Goal: Task Accomplishment & Management: Manage account settings

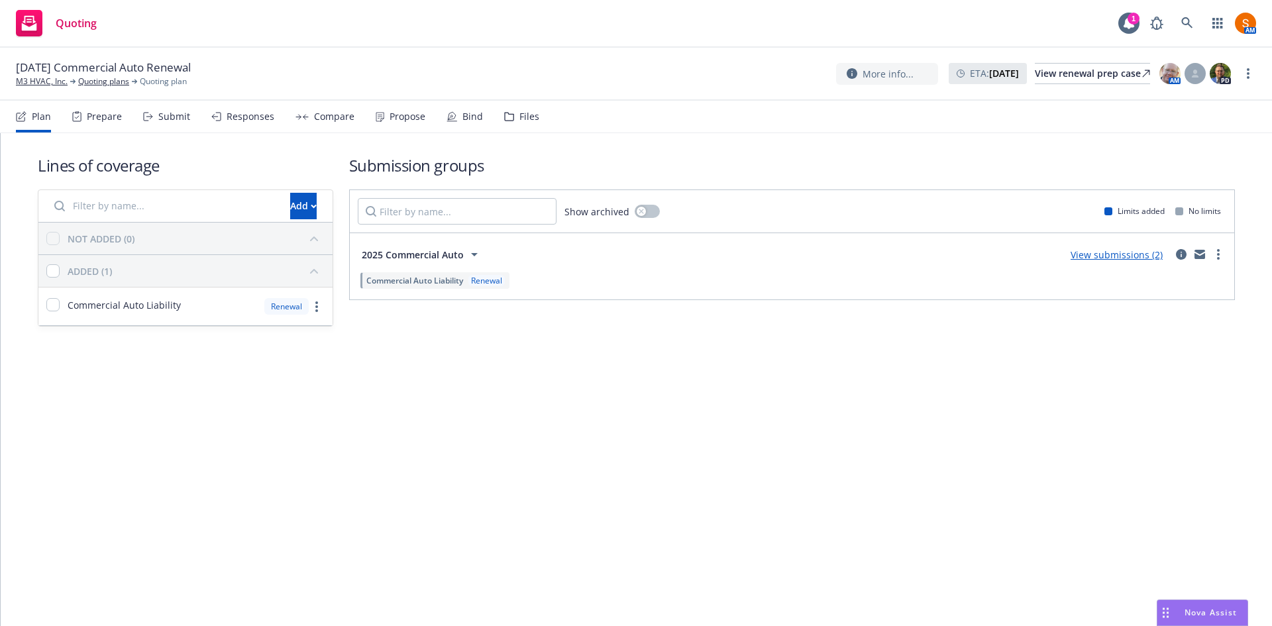
click at [418, 126] on div "Propose" at bounding box center [401, 117] width 50 height 32
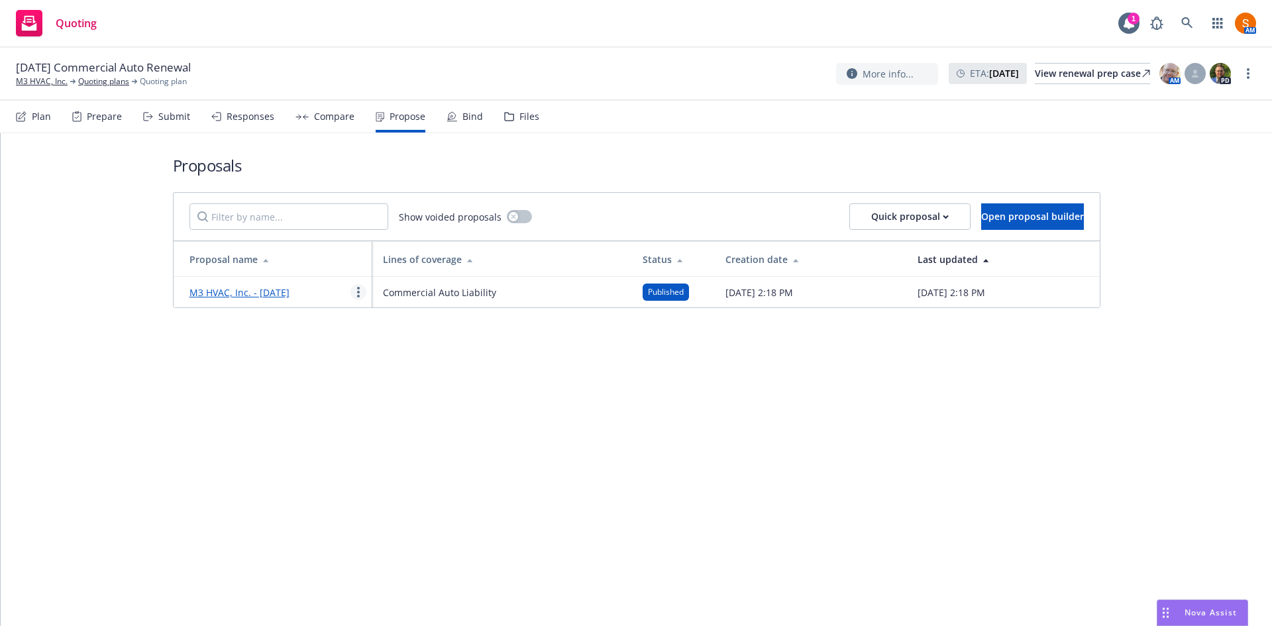
click at [353, 290] on link "more" at bounding box center [359, 292] width 16 height 16
click at [409, 382] on span "Log client response" at bounding box center [410, 377] width 118 height 13
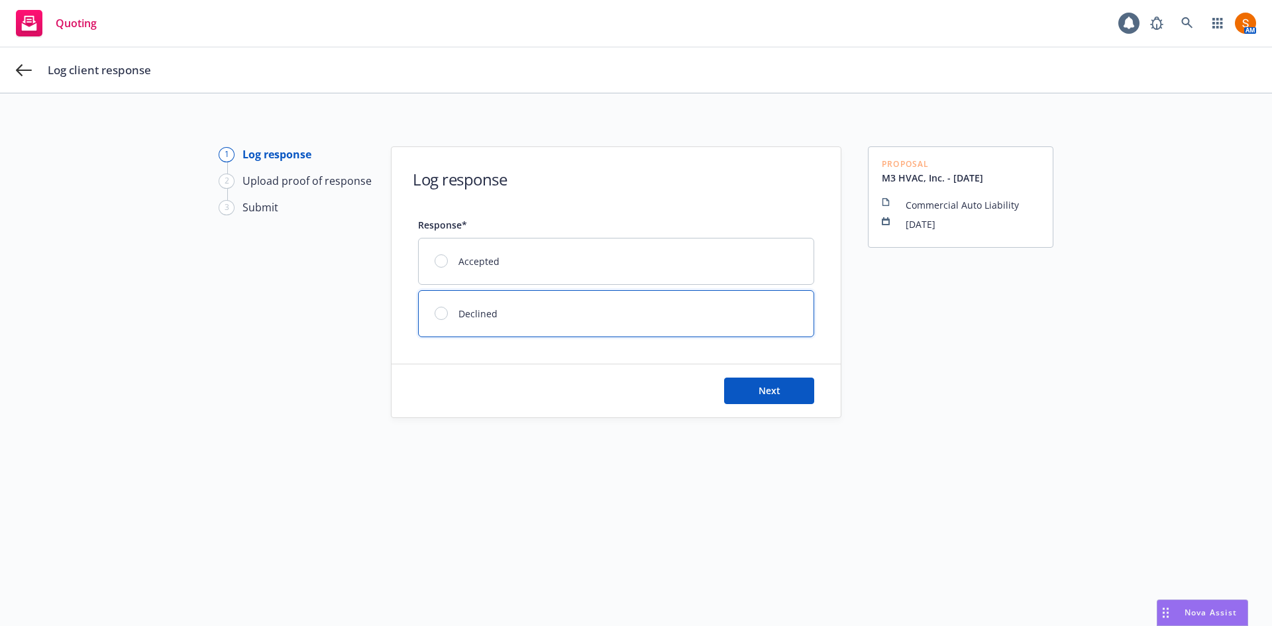
click at [610, 305] on div "Declined" at bounding box center [616, 314] width 395 height 46
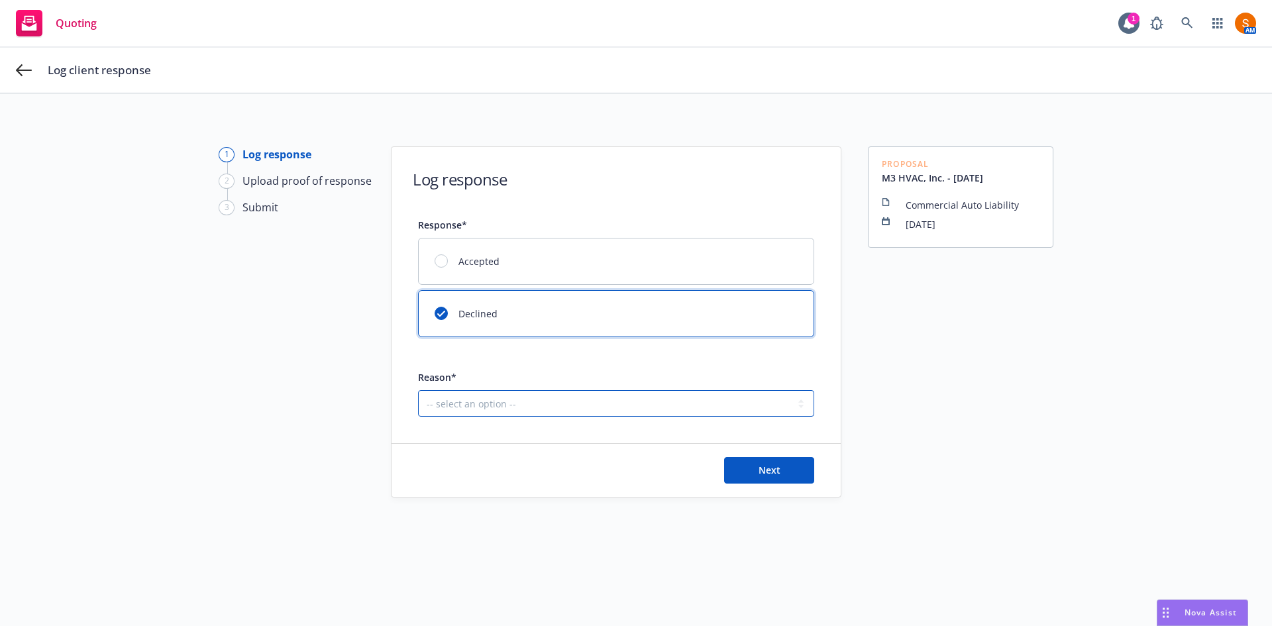
click at [688, 392] on select "-- select an option -- Client decided to stay with incumbent brokerage Client l…" at bounding box center [616, 403] width 396 height 27
select select "CLIENT_PROCEEDED_ANOTHER_OPTION"
click at [418, 390] on select "-- select an option -- Client decided to stay with incumbent brokerage Client l…" at bounding box center [616, 403] width 396 height 27
click at [739, 475] on button "Next" at bounding box center [769, 470] width 90 height 27
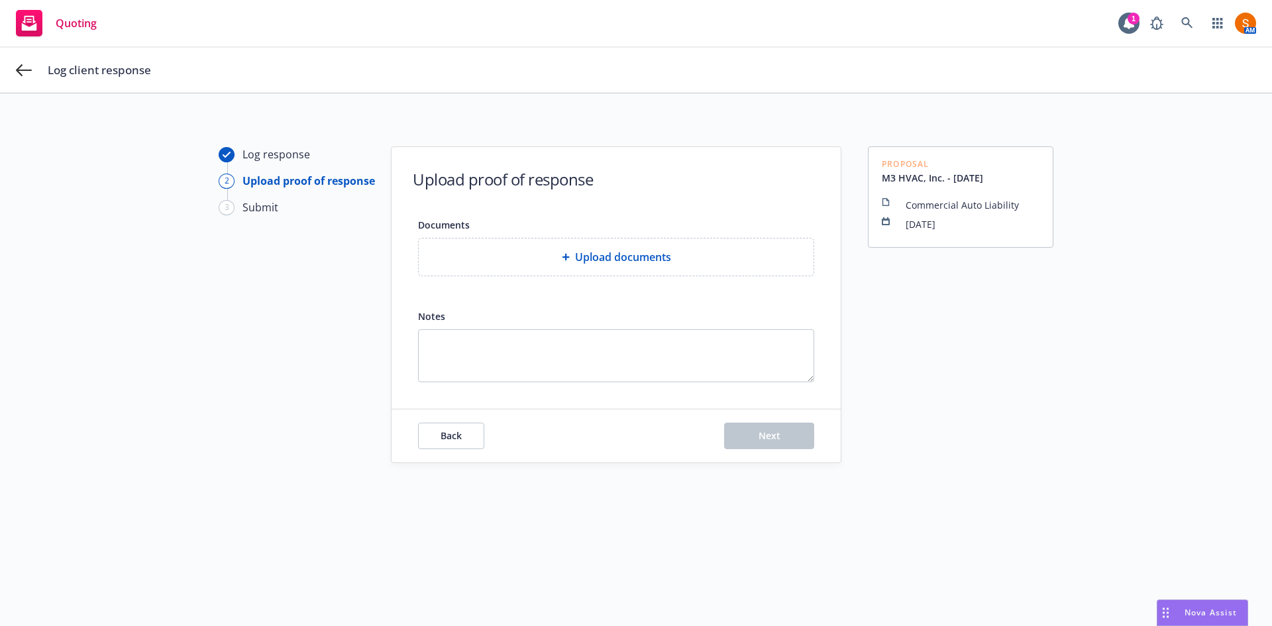
click at [630, 259] on span "Upload documents" at bounding box center [623, 257] width 96 height 16
click at [641, 266] on div "Upload documents" at bounding box center [616, 257] width 395 height 37
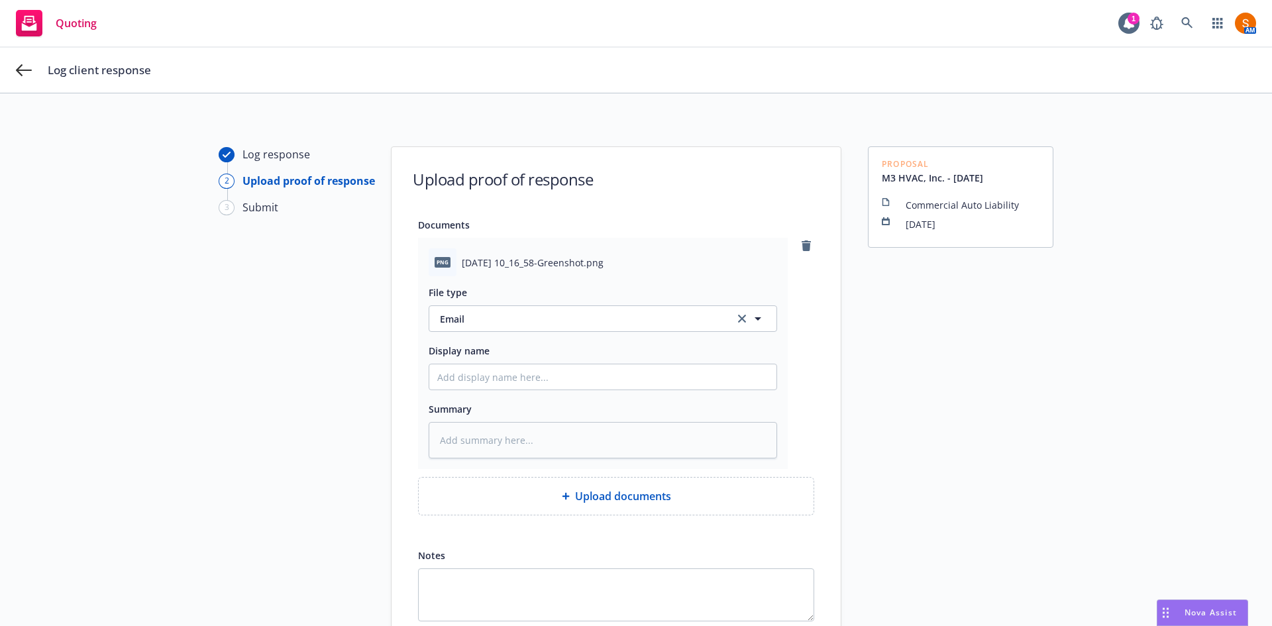
scroll to position [129, 0]
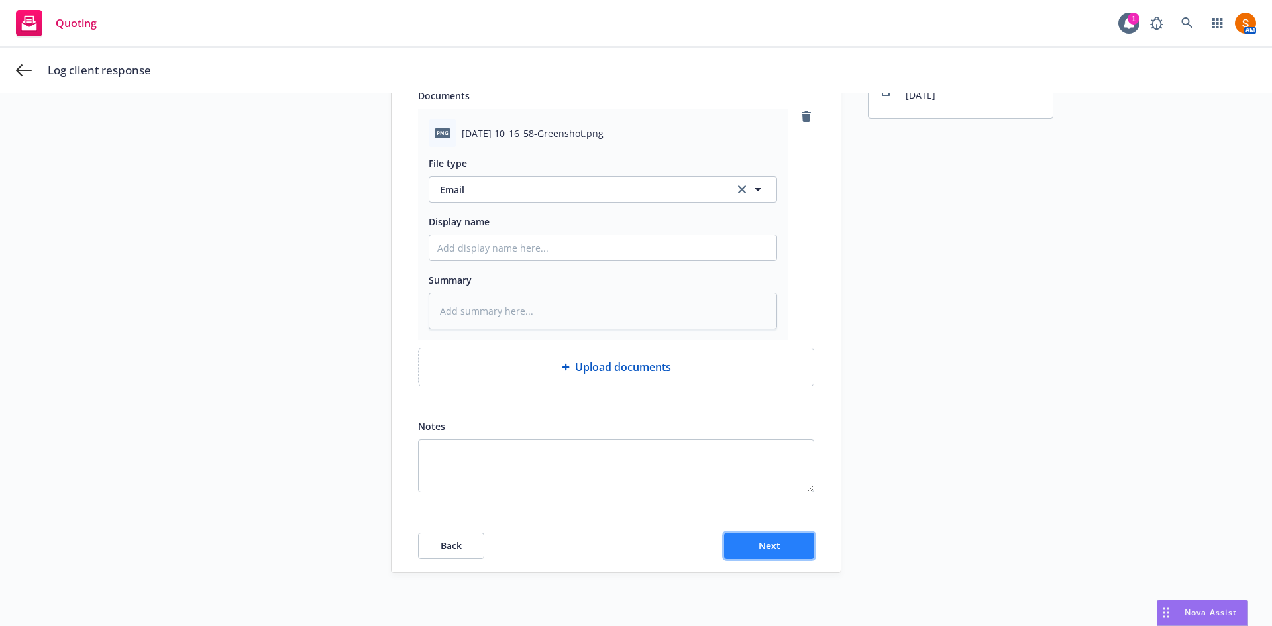
click at [728, 546] on button "Next" at bounding box center [769, 546] width 90 height 27
type textarea "x"
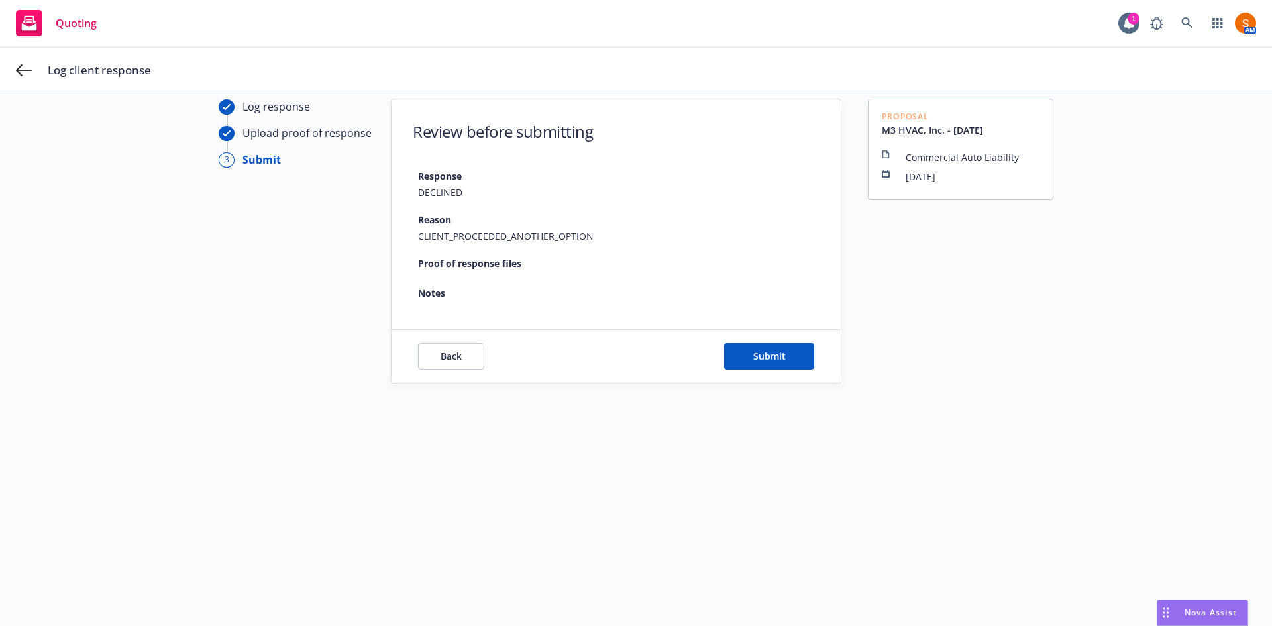
scroll to position [48, 0]
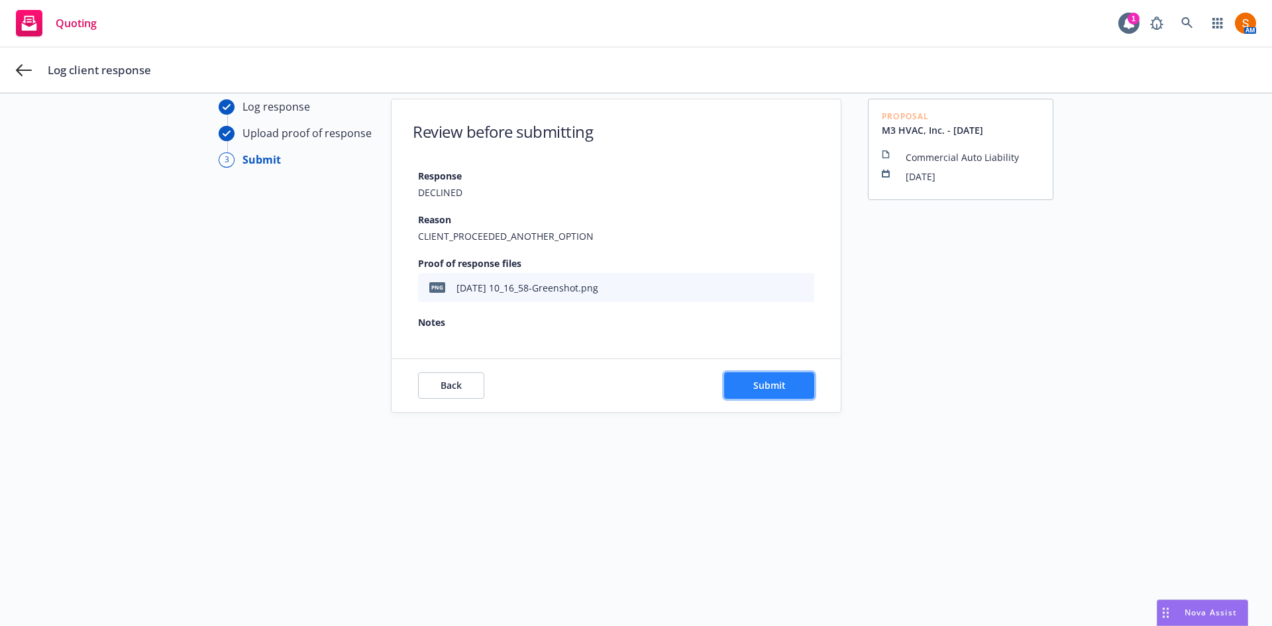
click at [786, 396] on button "Submit" at bounding box center [769, 385] width 90 height 27
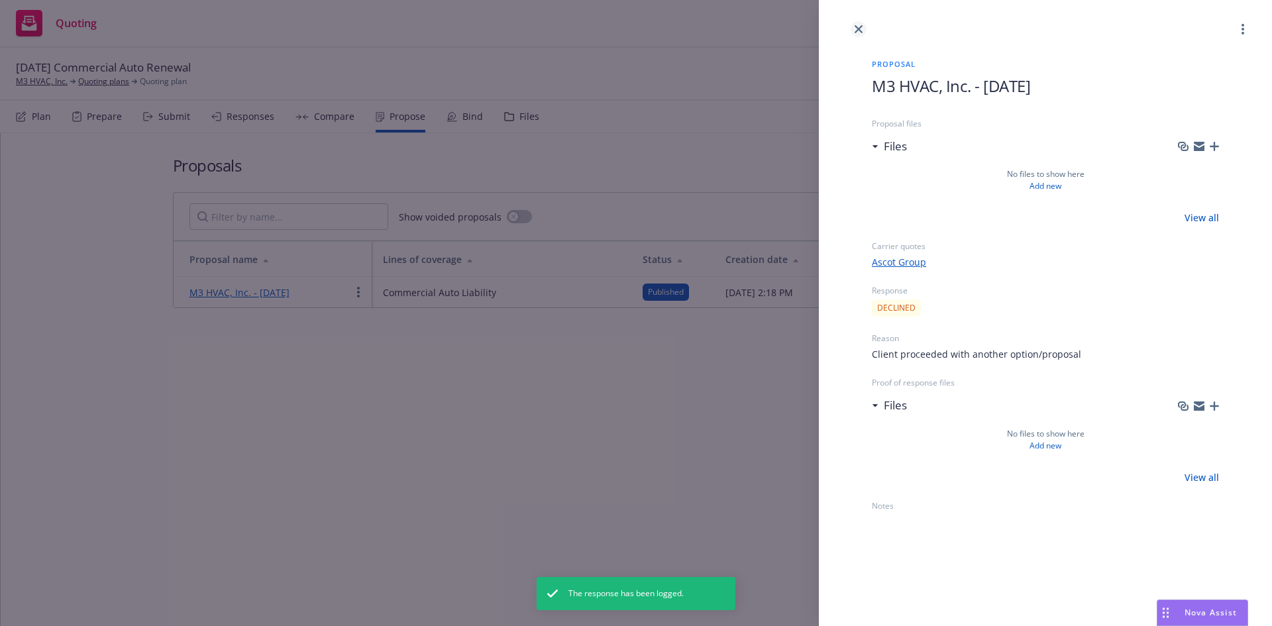
click at [863, 30] on link "close" at bounding box center [859, 29] width 16 height 16
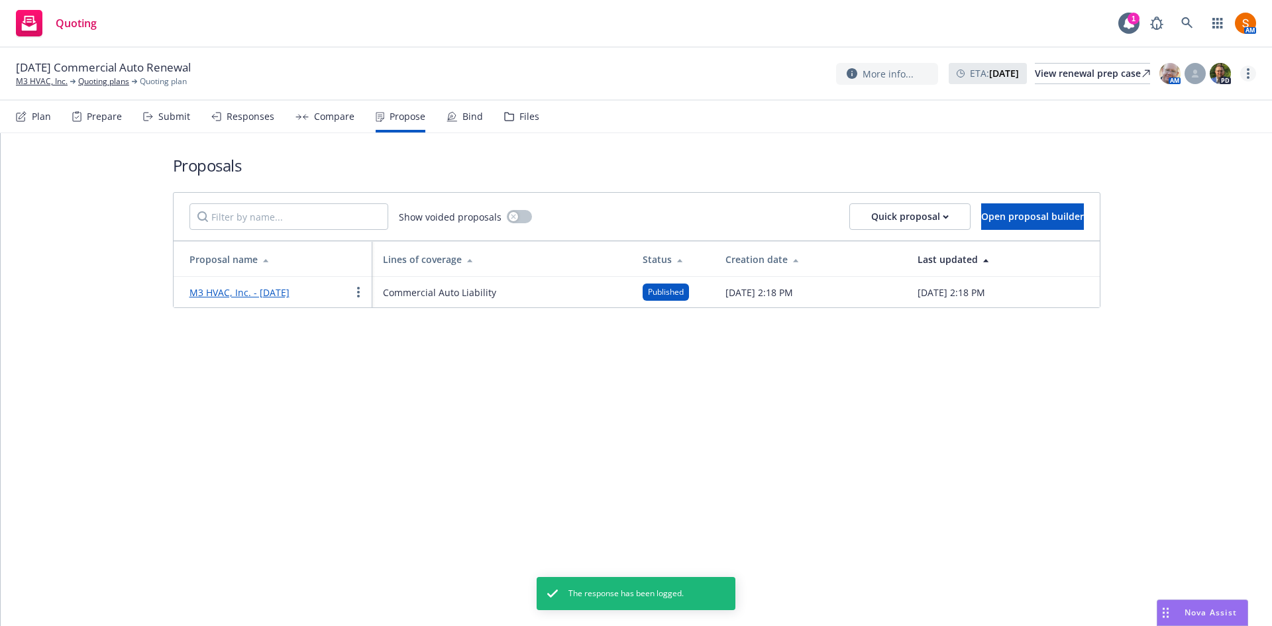
click at [1246, 73] on link "more" at bounding box center [1248, 74] width 16 height 16
click at [1183, 204] on link "Archive quoting plan" at bounding box center [1182, 206] width 148 height 27
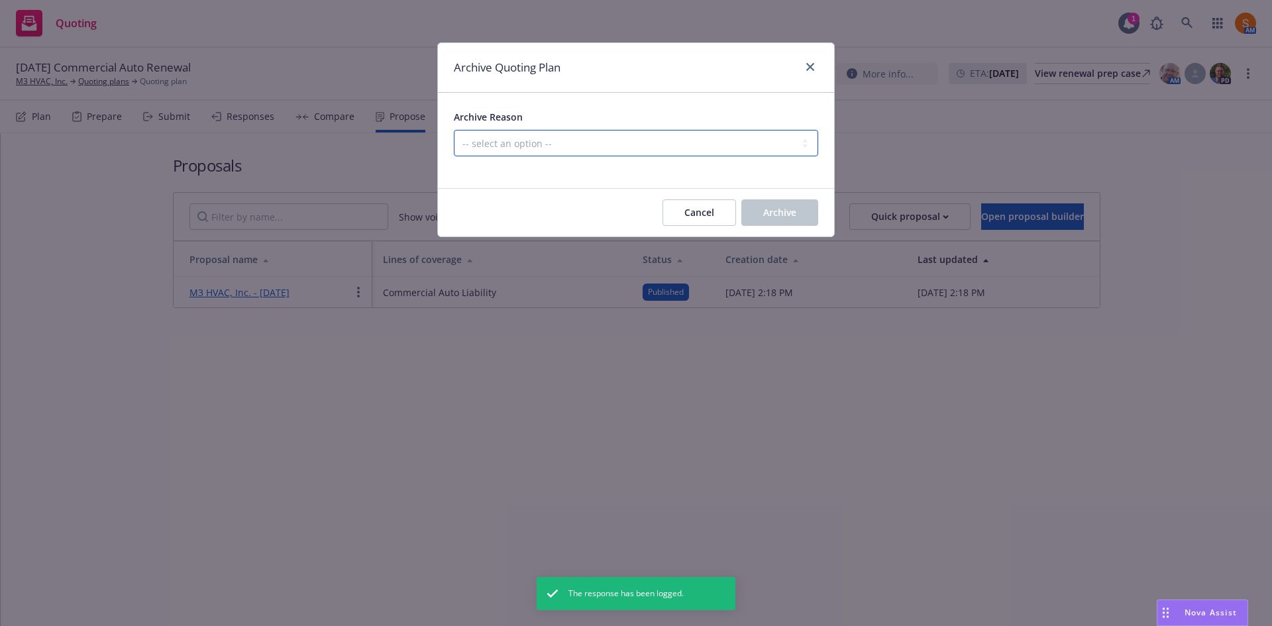
click at [728, 145] on select "-- select an option -- All policies in this renewal plan are auto-renewed Creat…" at bounding box center [636, 143] width 364 height 27
click at [454, 130] on select "-- select an option -- All policies in this renewal plan are auto-renewed Creat…" at bounding box center [636, 143] width 364 height 27
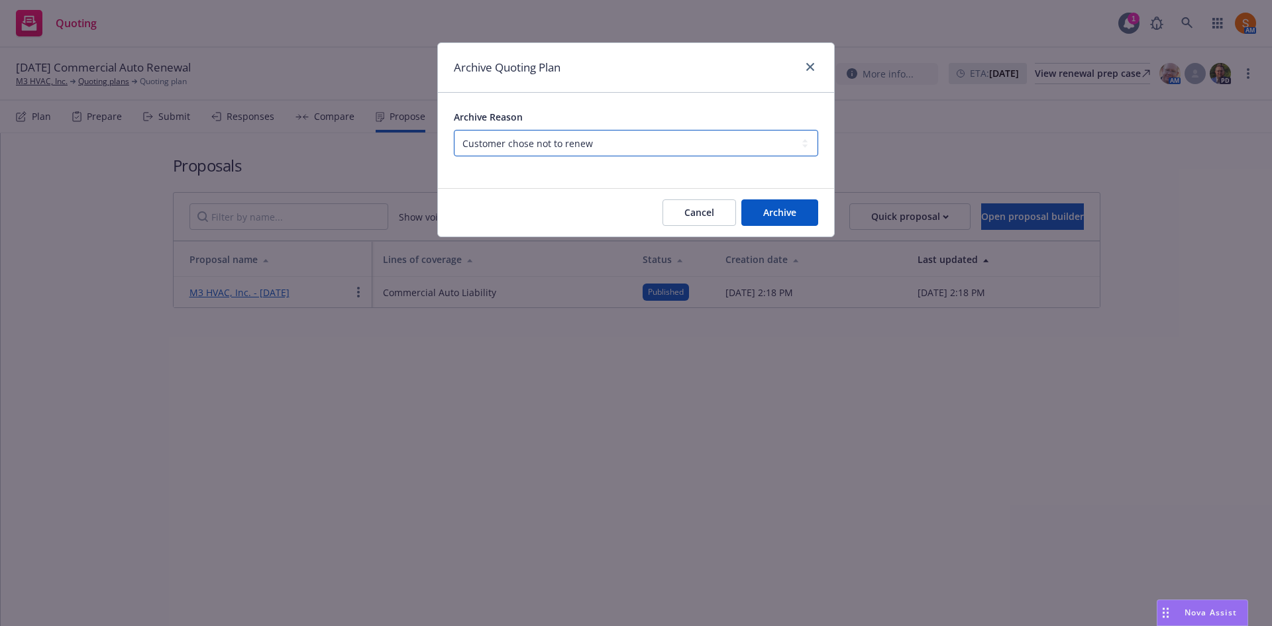
click at [587, 142] on select "-- select an option -- All policies in this renewal plan are auto-renewed Creat…" at bounding box center [636, 143] width 364 height 27
select select "ARCHIVED_RENEWAL_ACCOUNT_CHURNED"
click at [454, 130] on select "-- select an option -- All policies in this renewal plan are auto-renewed Creat…" at bounding box center [636, 143] width 364 height 27
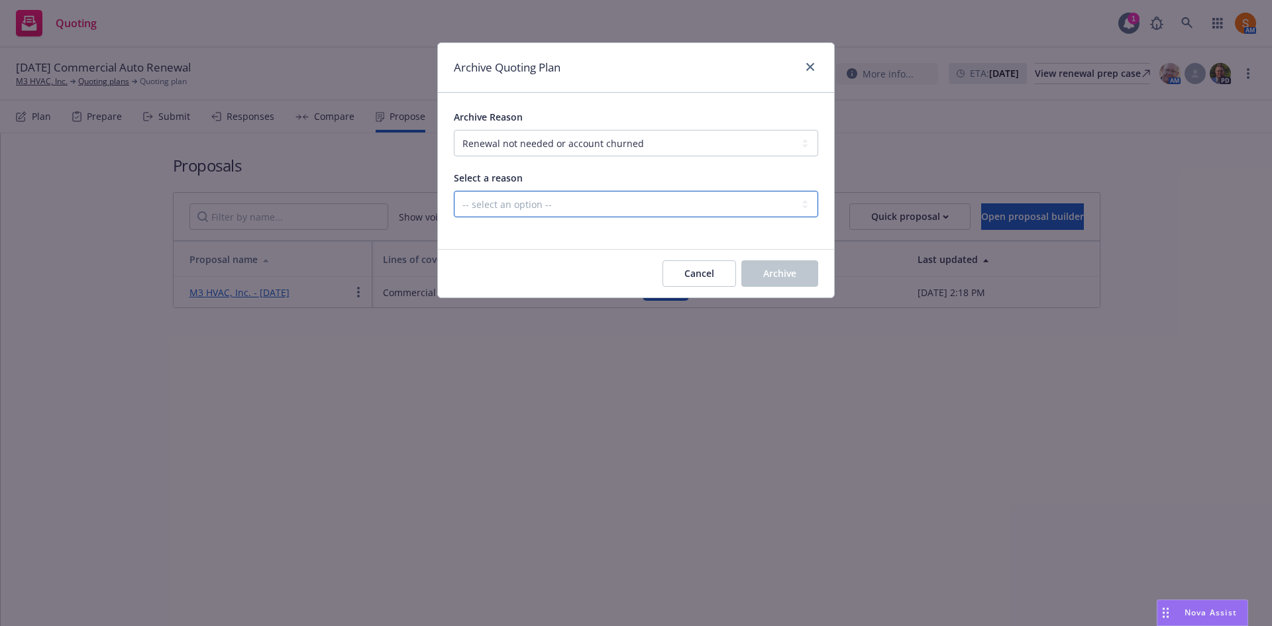
click at [565, 194] on select "-- select an option -- Blocked Client acquired, or no longer in business Client…" at bounding box center [636, 204] width 364 height 27
select select "ARCHIVED_RENEWAL_ACCOUNT_CHURNED_PRICING"
click at [454, 191] on select "-- select an option -- Blocked Client acquired, or no longer in business Client…" at bounding box center [636, 204] width 364 height 27
click at [802, 268] on button "Archive" at bounding box center [779, 273] width 77 height 27
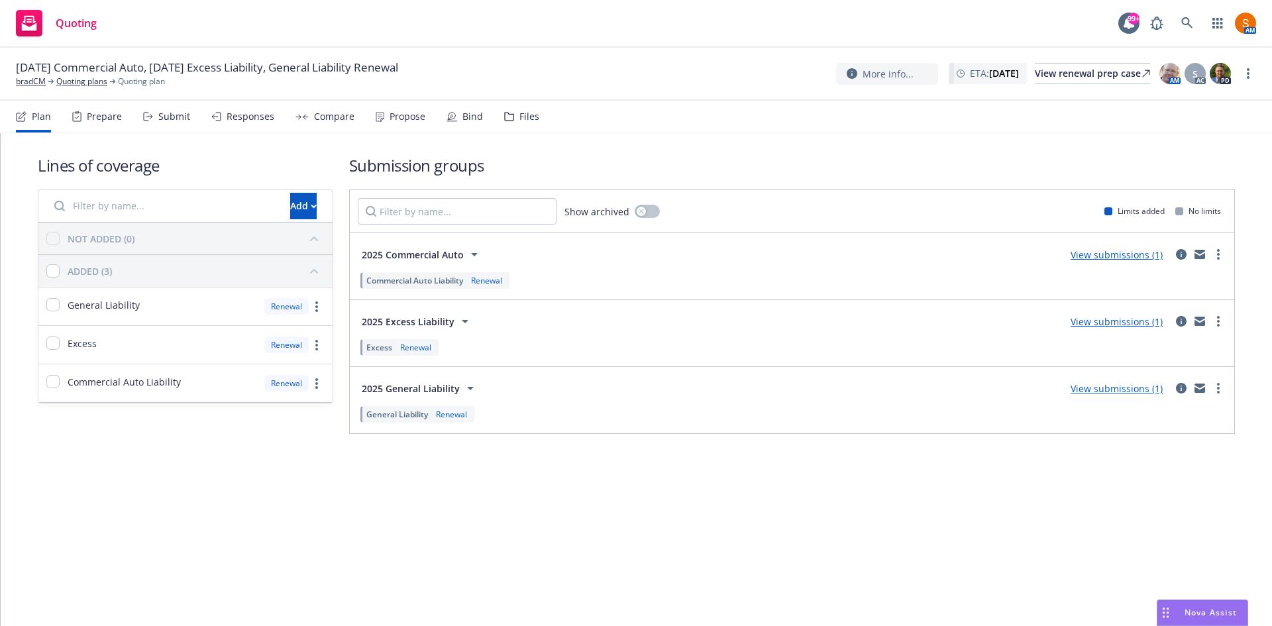
click at [410, 317] on span "2025 Excess Liability" at bounding box center [408, 322] width 93 height 14
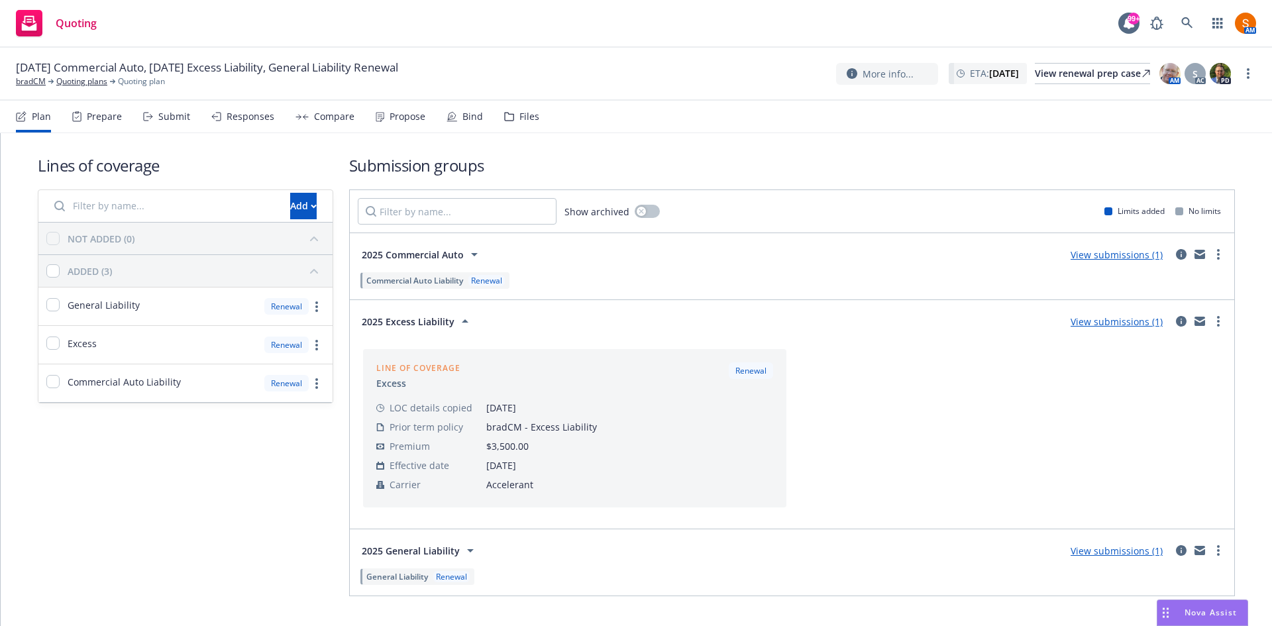
click at [416, 331] on button "2025 Excess Liability" at bounding box center [417, 321] width 119 height 27
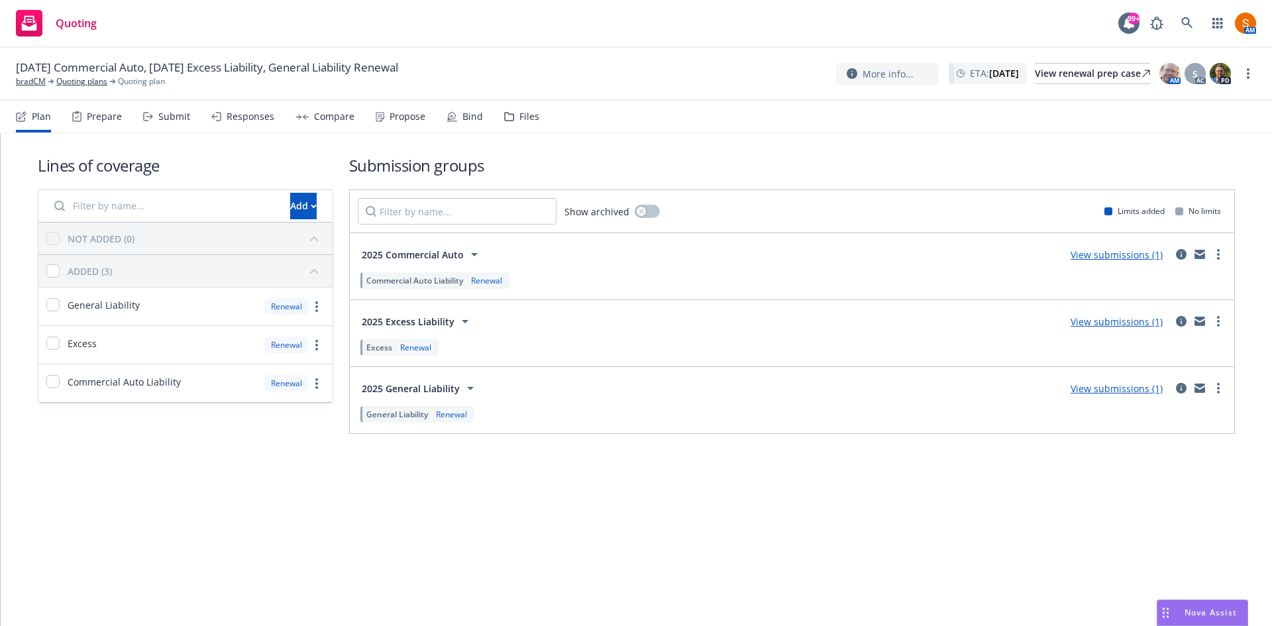
click at [425, 384] on span "2025 General Liability" at bounding box center [411, 389] width 98 height 14
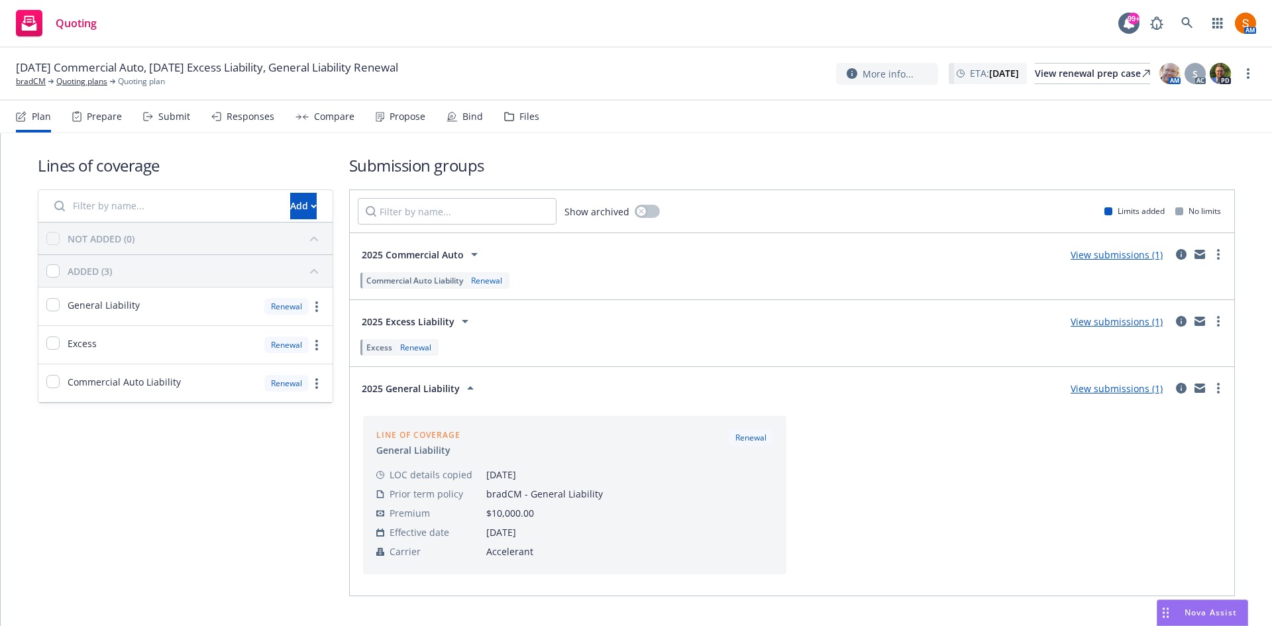
click at [425, 384] on span "2025 General Liability" at bounding box center [411, 389] width 98 height 14
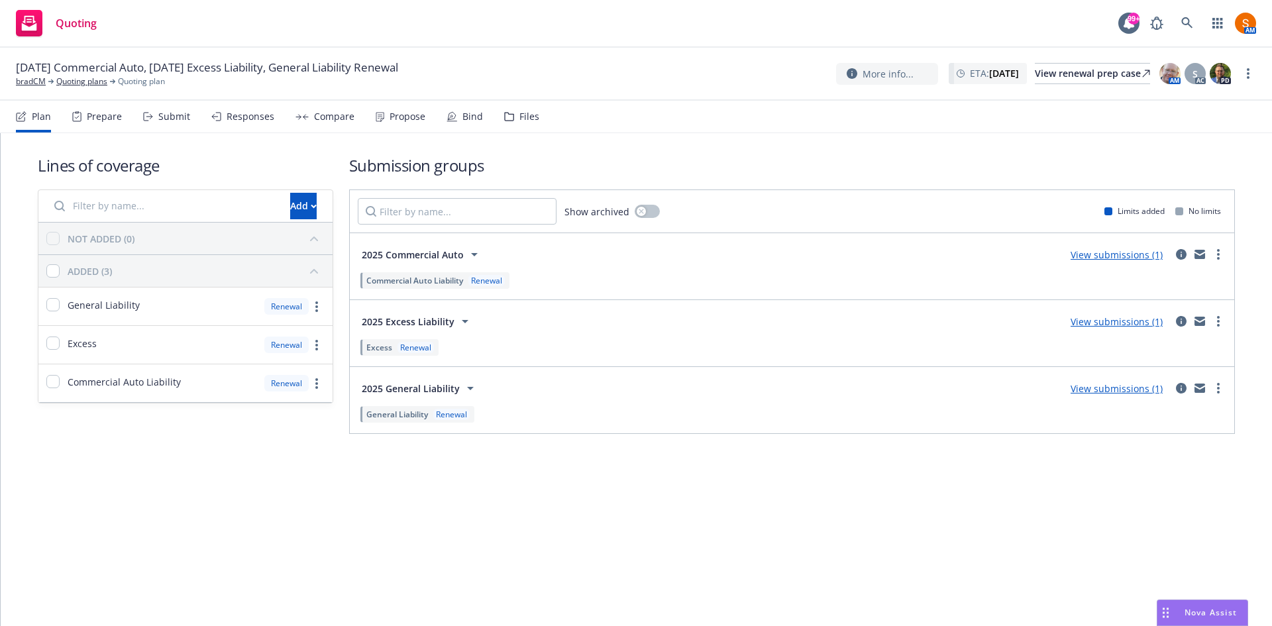
click at [408, 246] on button "2025 Commercial Auto" at bounding box center [422, 254] width 129 height 27
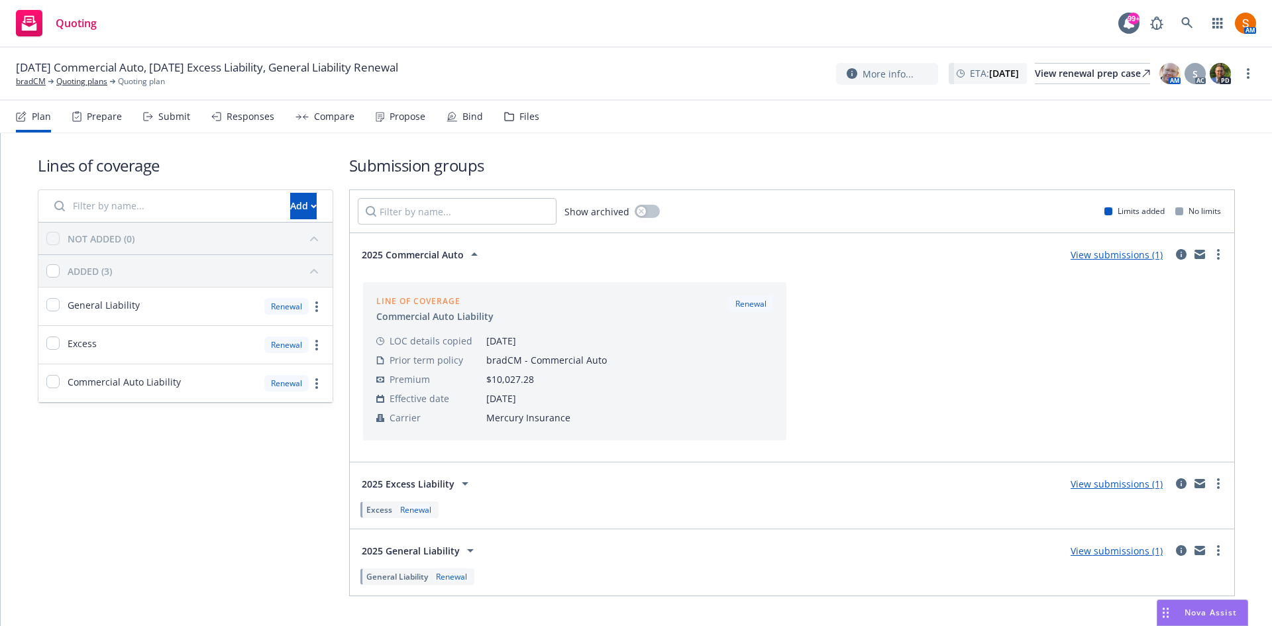
click at [408, 246] on button "2025 Commercial Auto" at bounding box center [422, 254] width 129 height 27
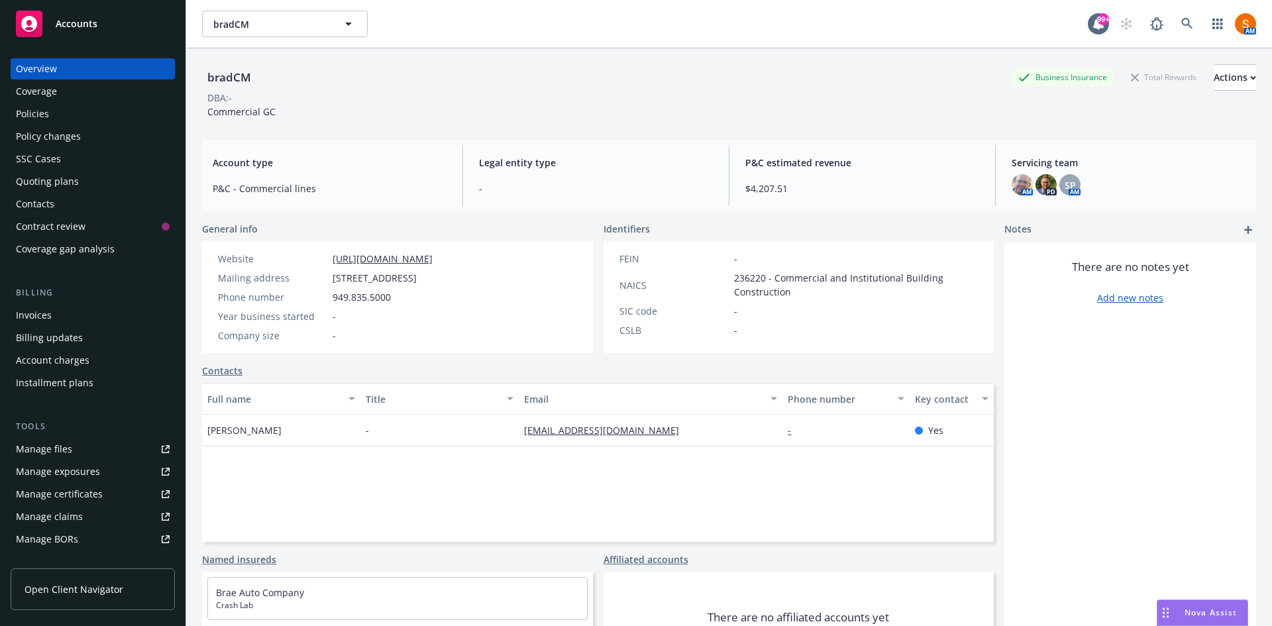
click at [44, 111] on div "Policies" at bounding box center [32, 113] width 33 height 21
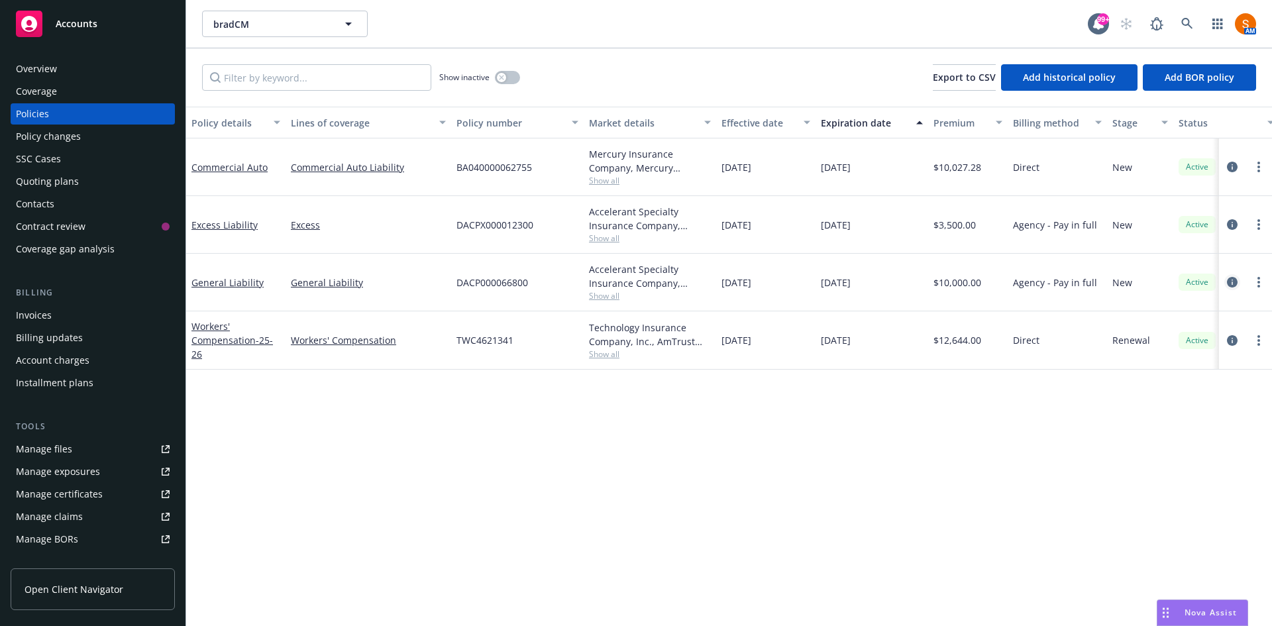
click at [1234, 280] on icon "circleInformation" at bounding box center [1232, 282] width 11 height 11
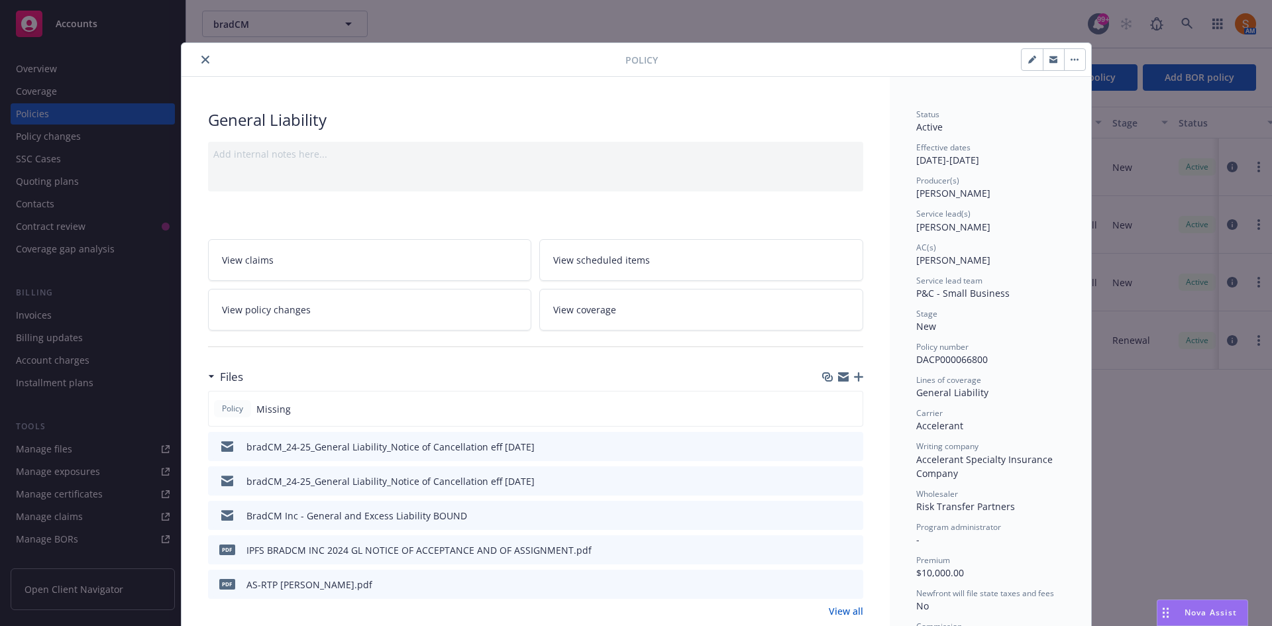
click at [201, 62] on icon "close" at bounding box center [205, 60] width 8 height 8
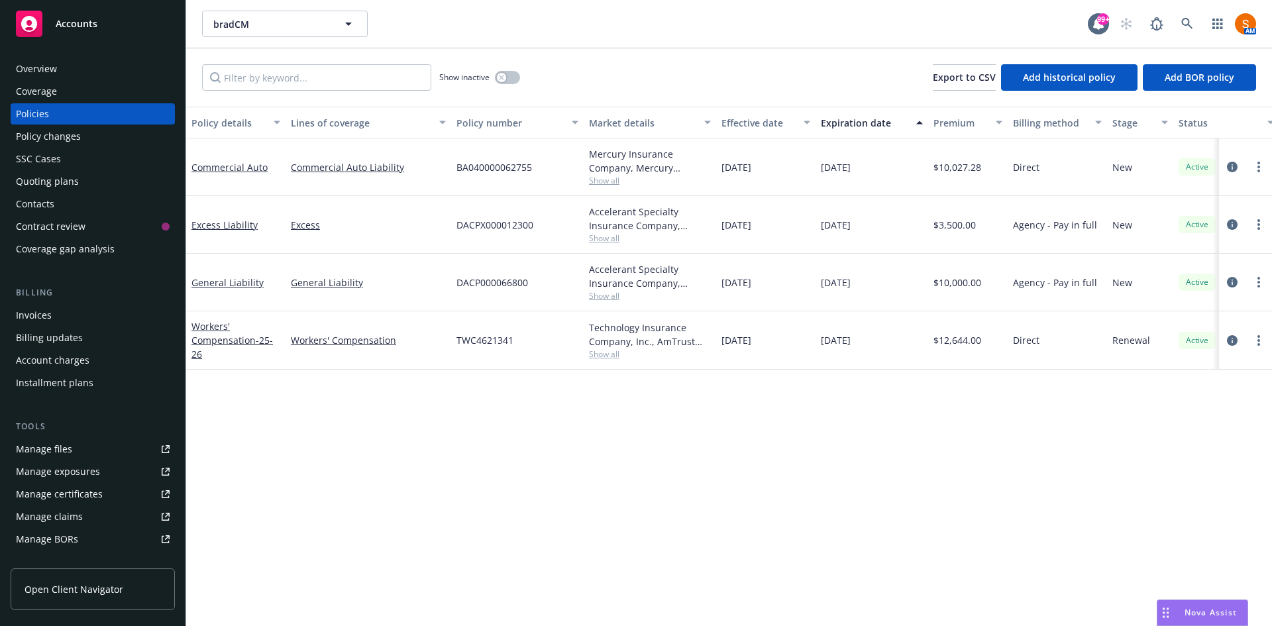
click at [470, 225] on span "DACPX000012300" at bounding box center [495, 225] width 77 height 14
copy span "DACPX000012300"
click at [469, 281] on span "DACP000066800" at bounding box center [493, 283] width 72 height 14
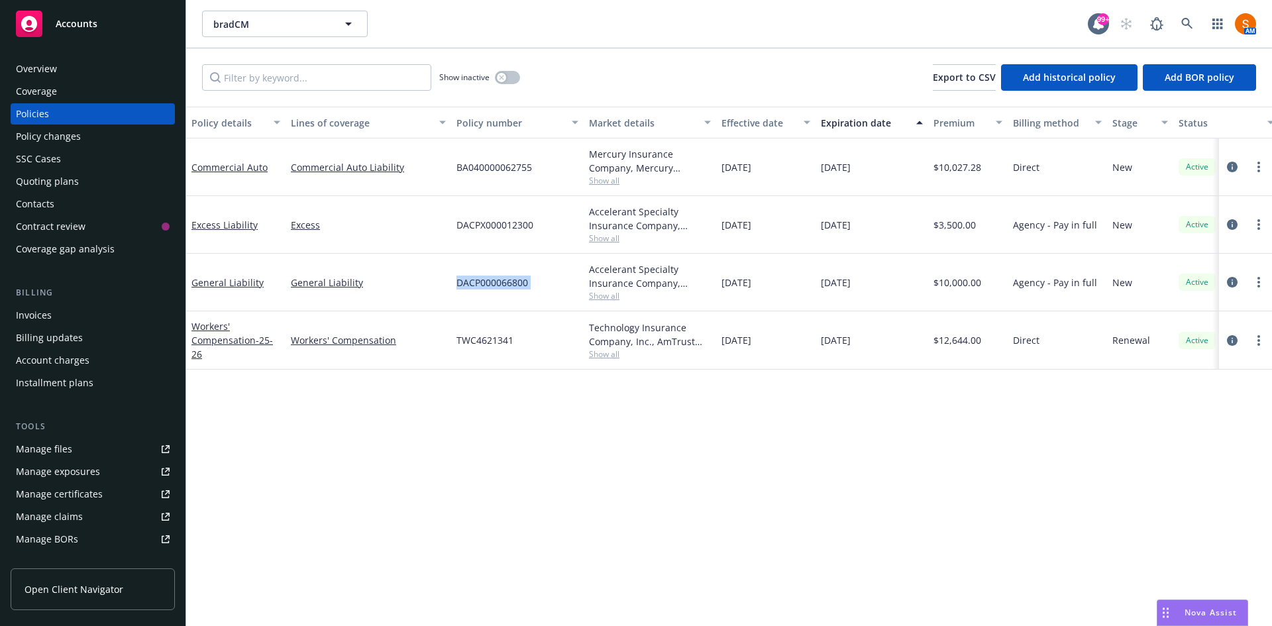
copy span "DACP000066800"
click at [469, 281] on span "DACP000066800" at bounding box center [493, 283] width 72 height 14
click at [99, 74] on div "Overview" at bounding box center [93, 68] width 154 height 21
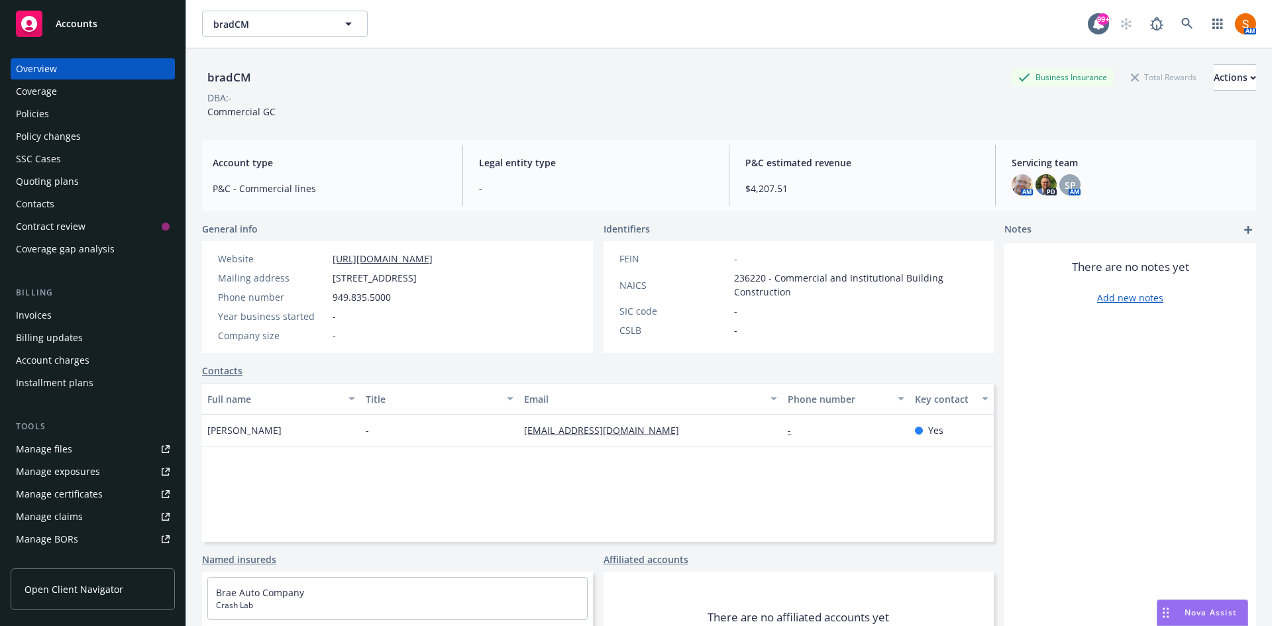
click at [75, 102] on div "Overview Coverage Policies Policy changes SSC Cases Quoting plans Contacts Cont…" at bounding box center [93, 158] width 164 height 201
click at [67, 110] on div "Policies" at bounding box center [93, 113] width 154 height 21
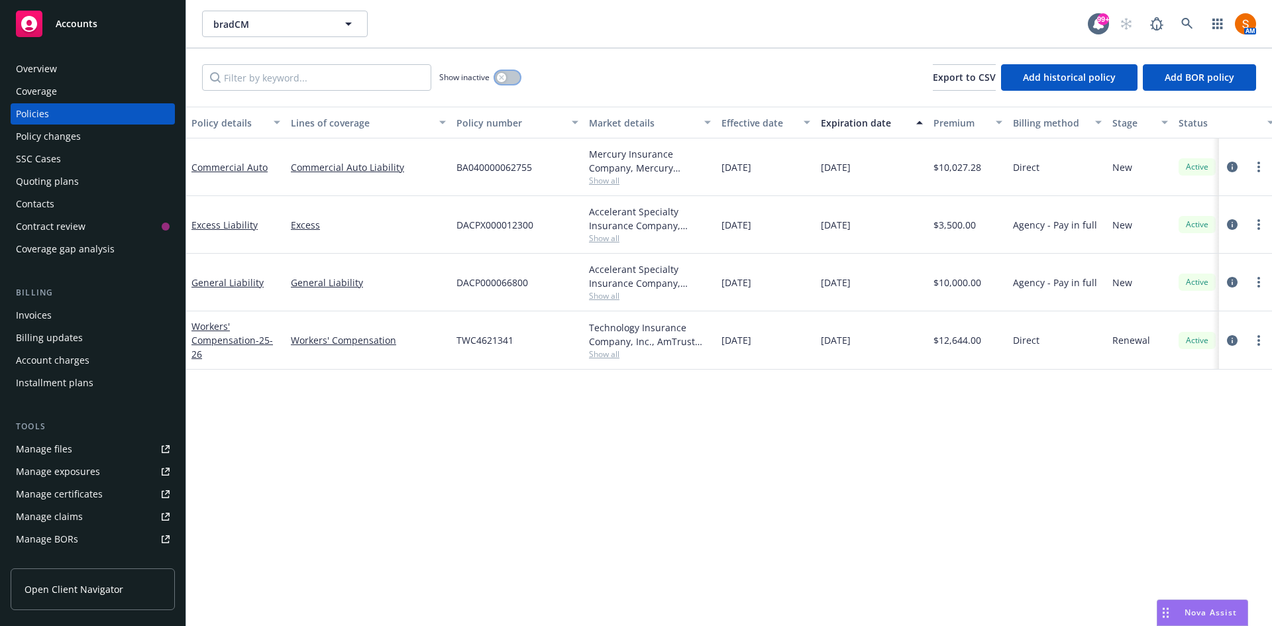
click at [500, 75] on icon "button" at bounding box center [501, 77] width 5 height 5
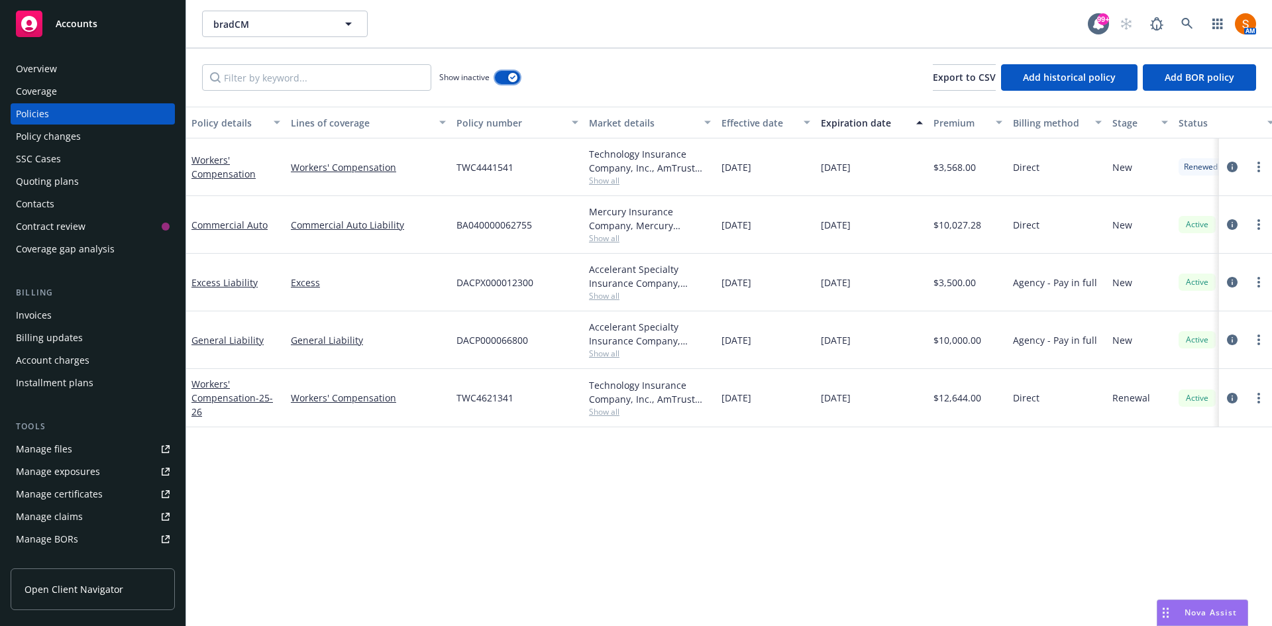
click at [512, 81] on div "button" at bounding box center [512, 77] width 9 height 9
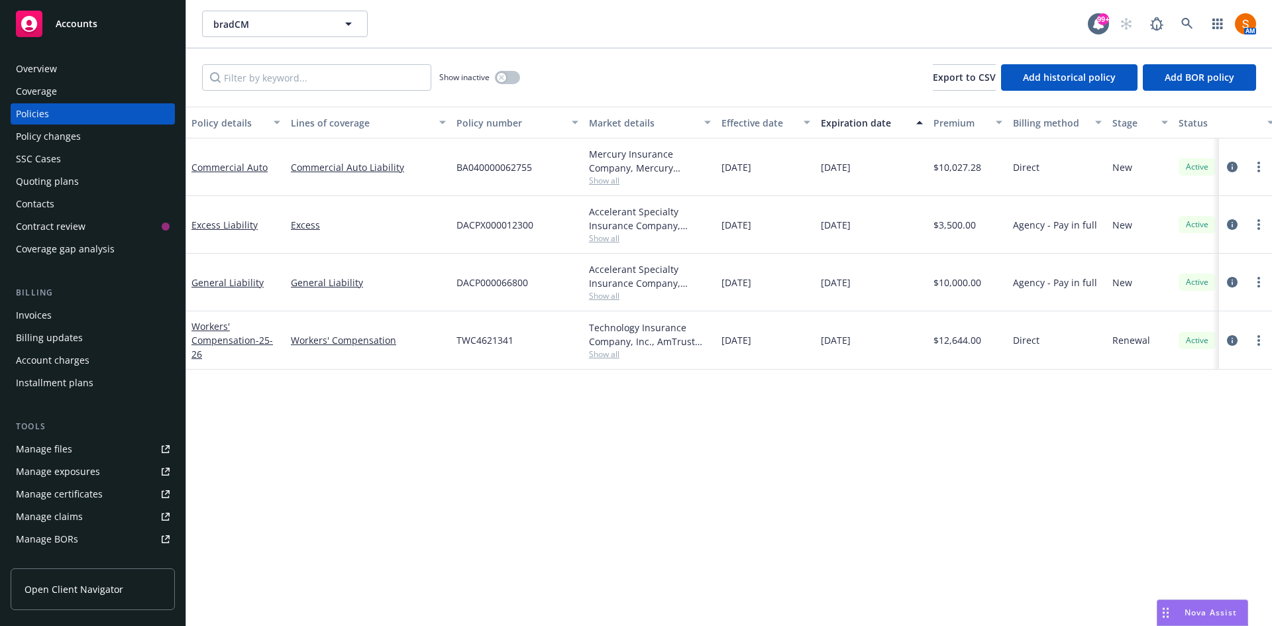
click at [74, 456] on link "Manage files" at bounding box center [93, 449] width 164 height 21
click at [515, 79] on button "button" at bounding box center [507, 77] width 25 height 13
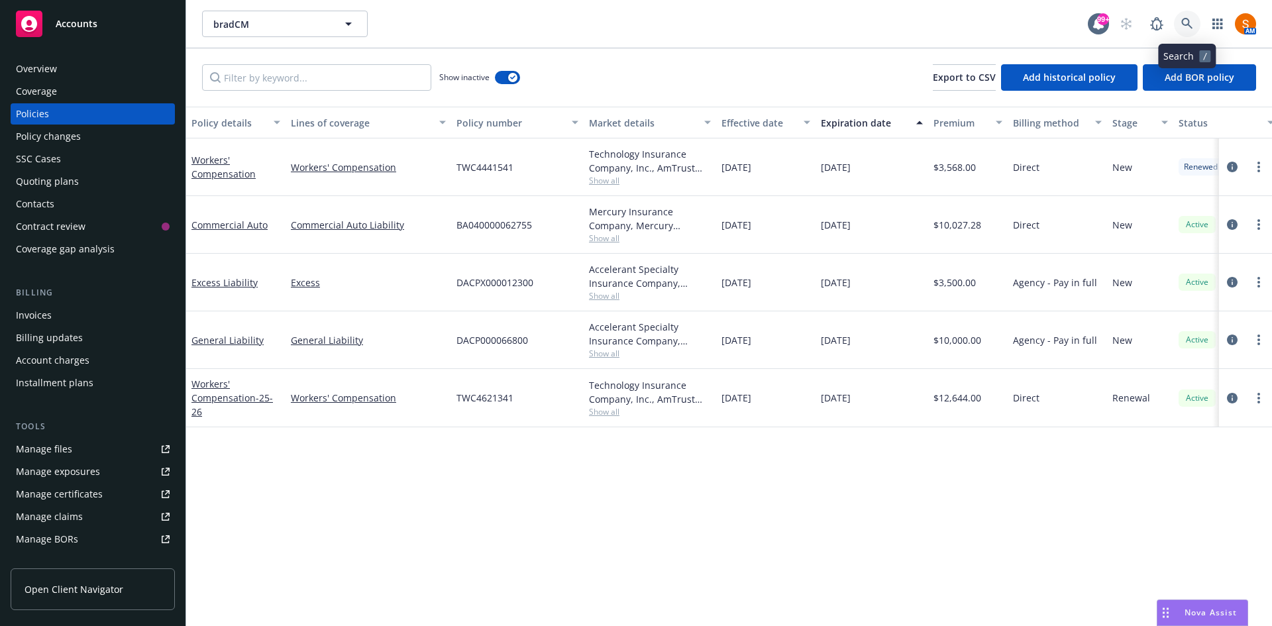
click at [1187, 32] on link at bounding box center [1187, 24] width 27 height 27
click at [1182, 19] on icon at bounding box center [1187, 24] width 12 height 12
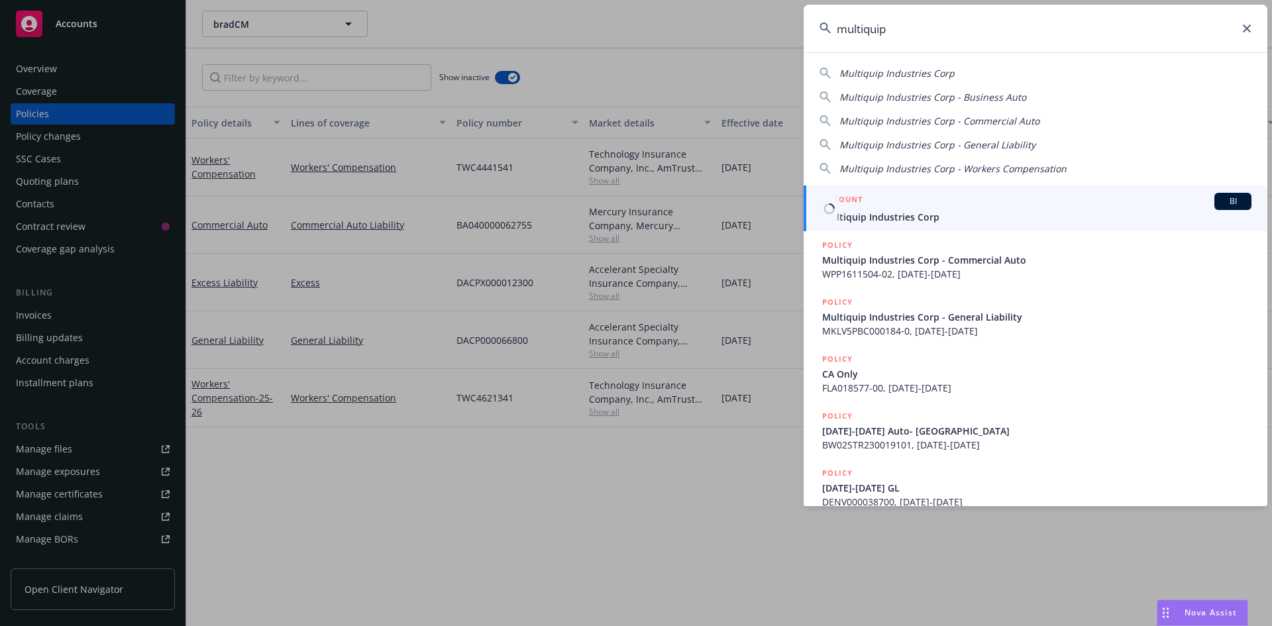
type input "multiquip"
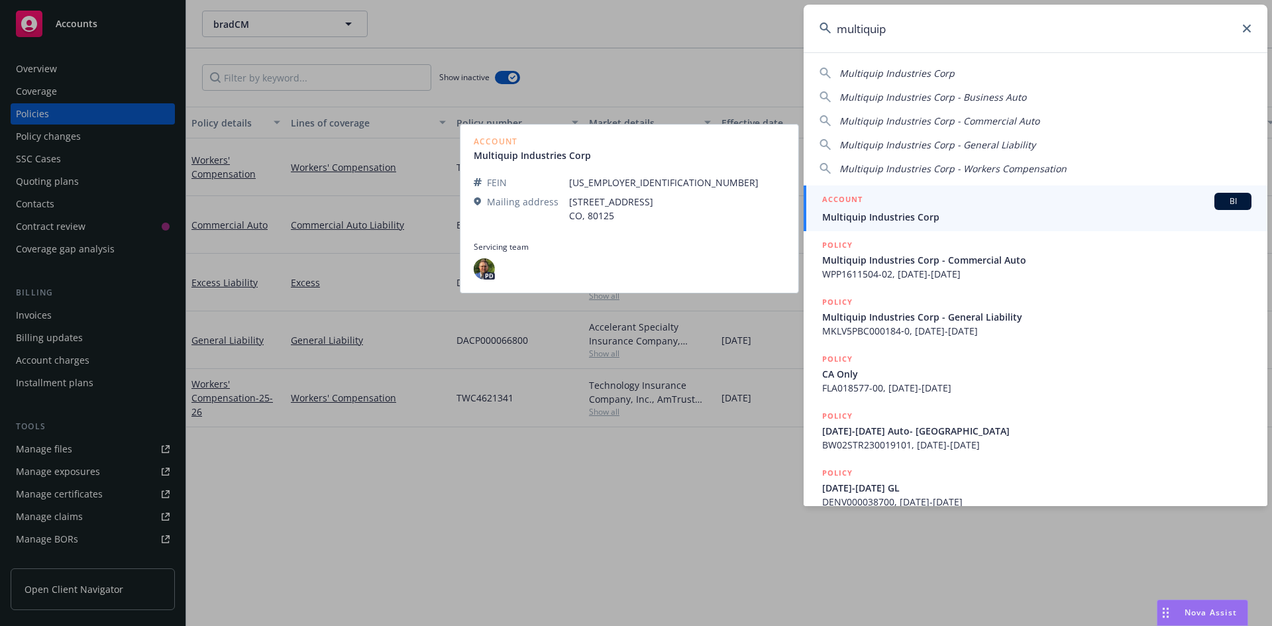
click at [921, 211] on span "Multiquip Industries Corp" at bounding box center [1036, 217] width 429 height 14
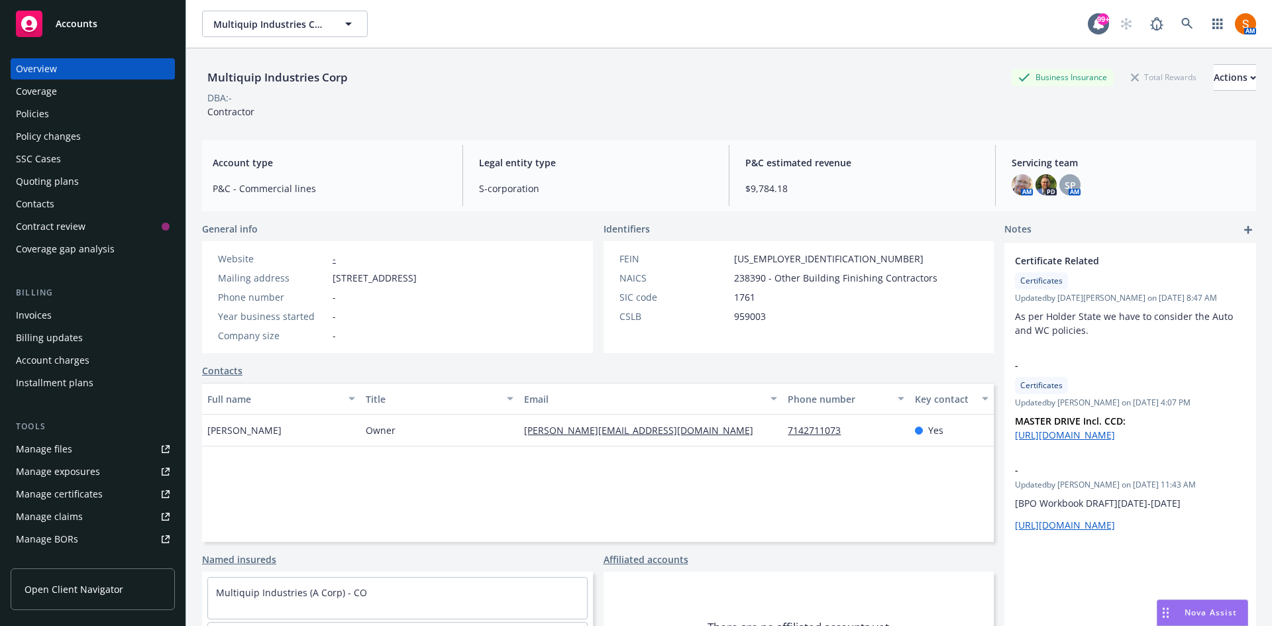
click at [94, 115] on div "Policies" at bounding box center [93, 113] width 154 height 21
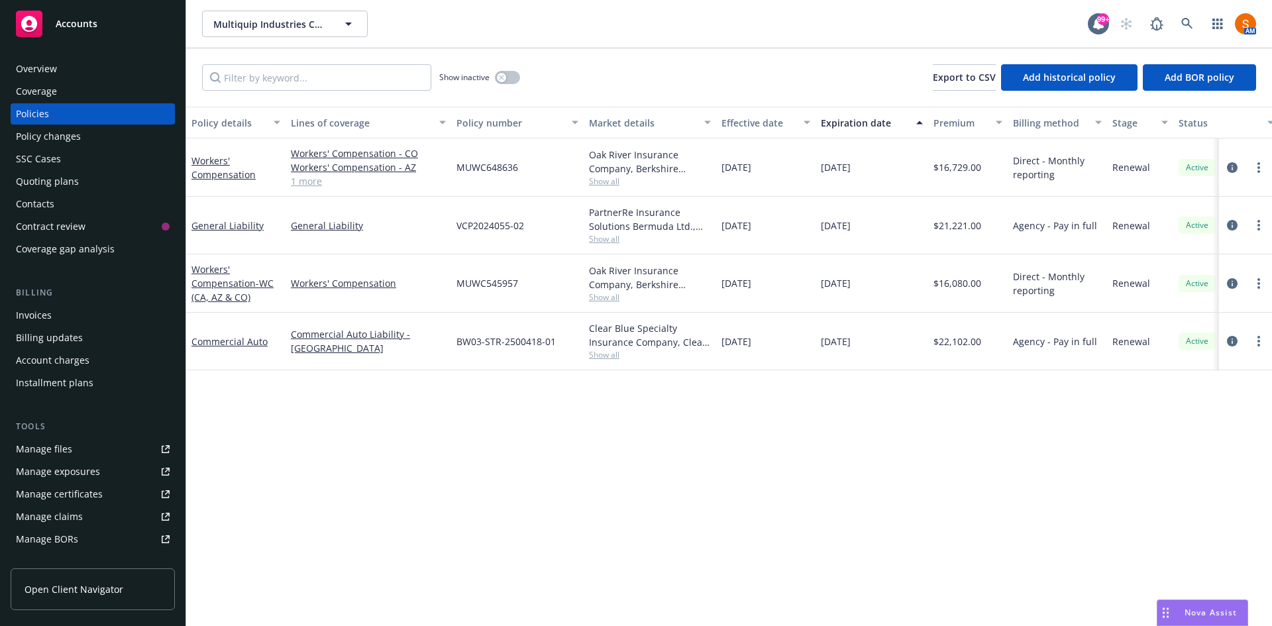
click at [610, 244] on span "Show all" at bounding box center [650, 238] width 122 height 11
click at [724, 215] on div "03/01/2025" at bounding box center [765, 226] width 99 height 58
click at [1189, 32] on link at bounding box center [1187, 24] width 27 height 27
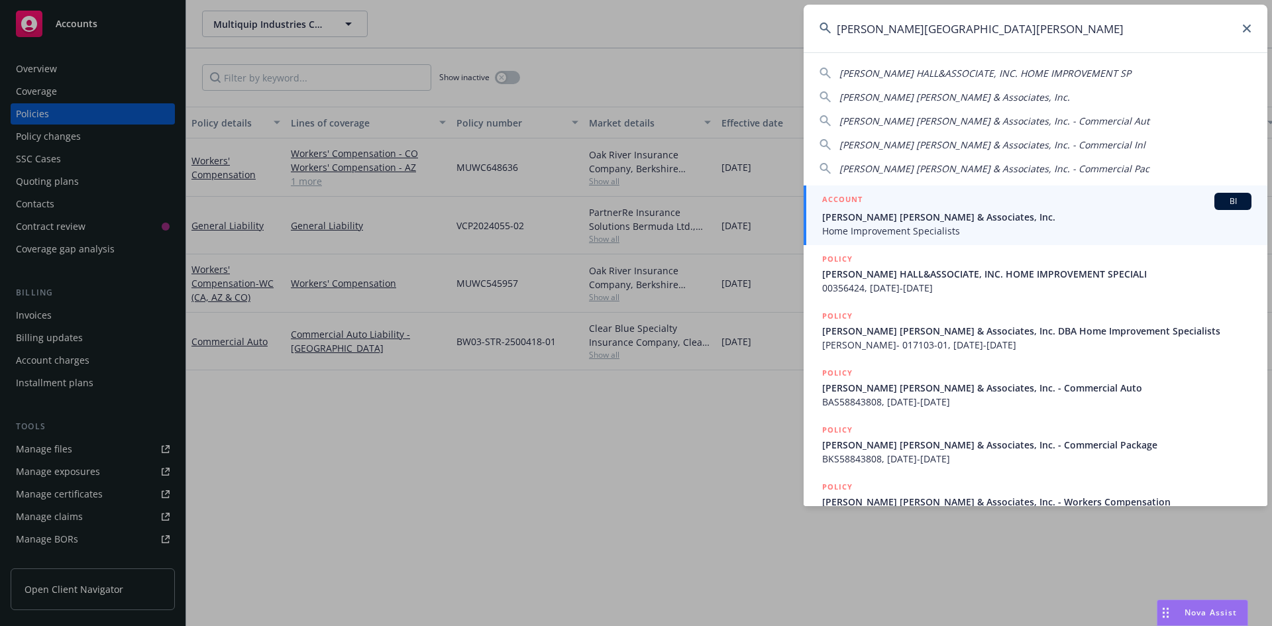
type input "steinberg hall"
click at [900, 202] on div "ACCOUNT BI" at bounding box center [1036, 201] width 429 height 17
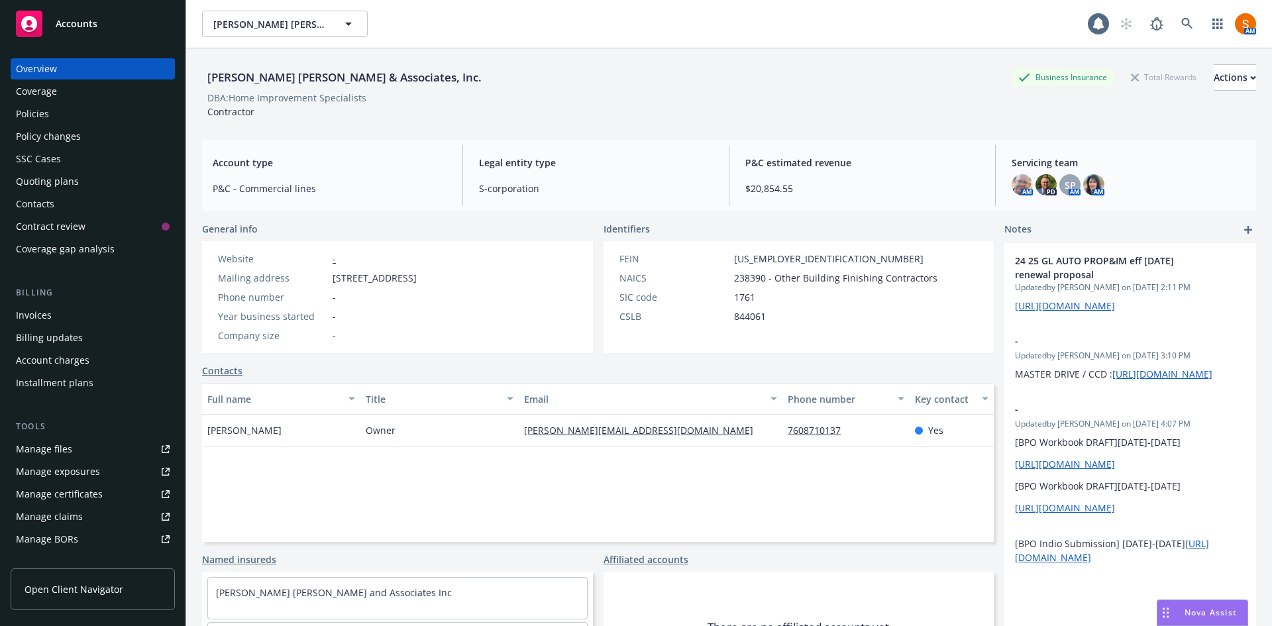
click at [59, 118] on div "Policies" at bounding box center [93, 113] width 154 height 21
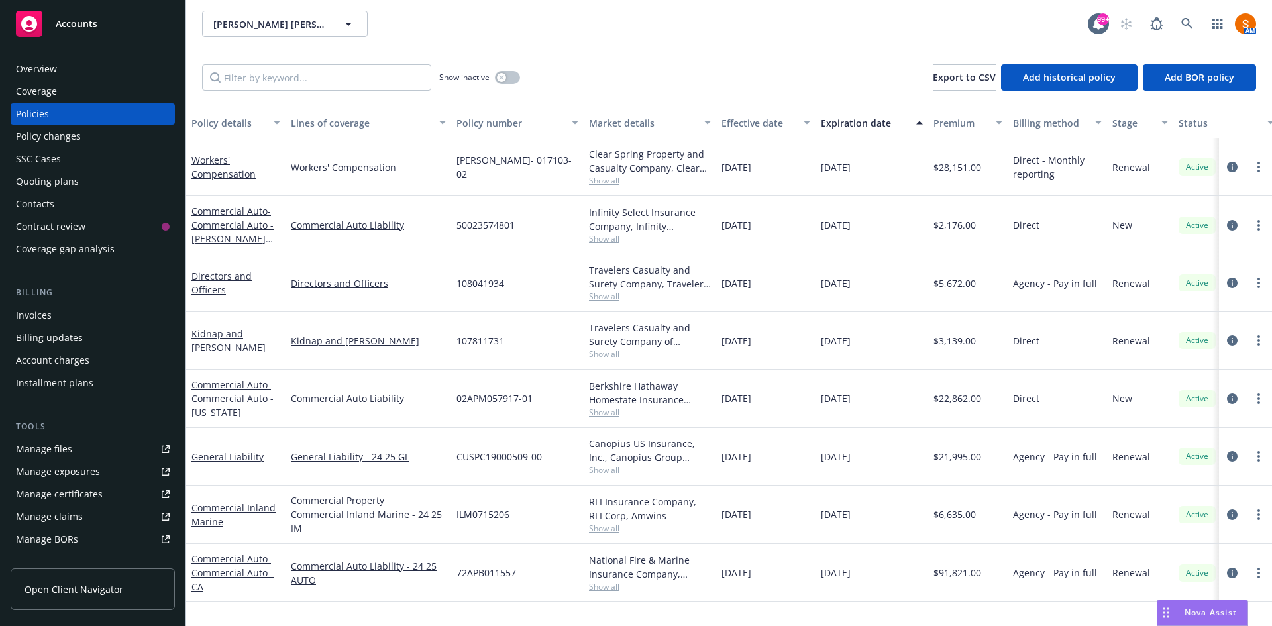
click at [617, 586] on span "Show all" at bounding box center [650, 586] width 122 height 11
click at [789, 542] on div "05/14/2025" at bounding box center [765, 515] width 99 height 58
click at [609, 586] on span "Show all" at bounding box center [650, 586] width 122 height 11
click at [1022, 563] on div "Agency - Pay in full" at bounding box center [1057, 573] width 99 height 58
click at [1255, 573] on link "more" at bounding box center [1259, 573] width 16 height 16
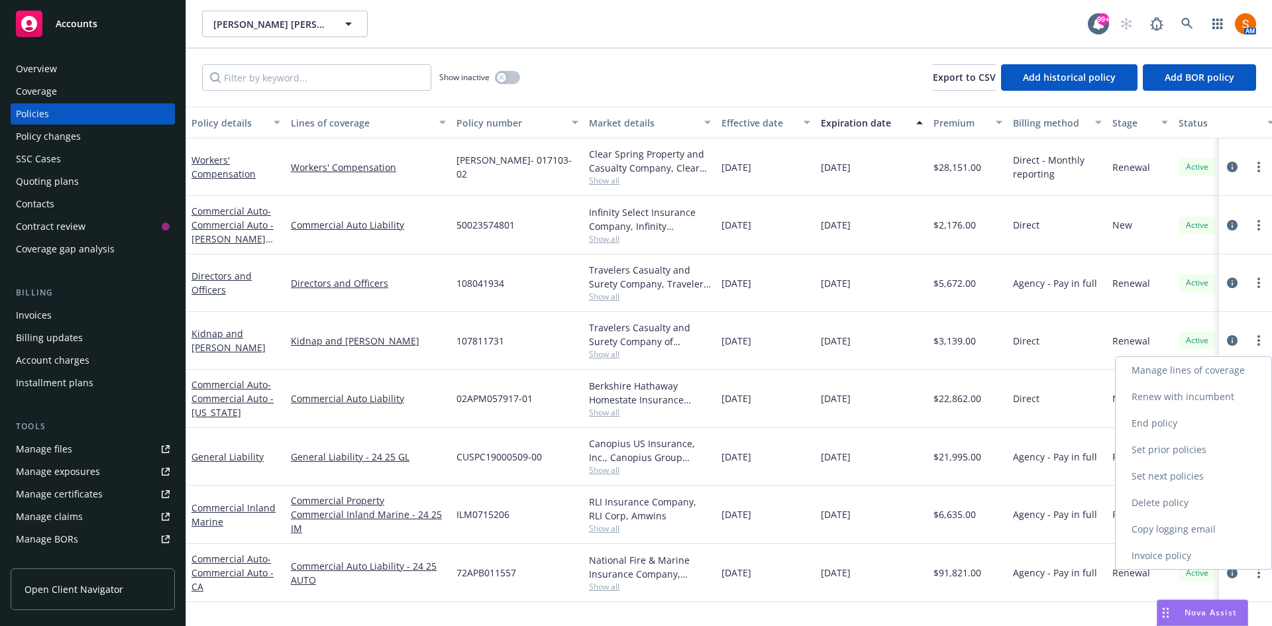
click at [1197, 424] on link "End policy" at bounding box center [1194, 423] width 156 height 27
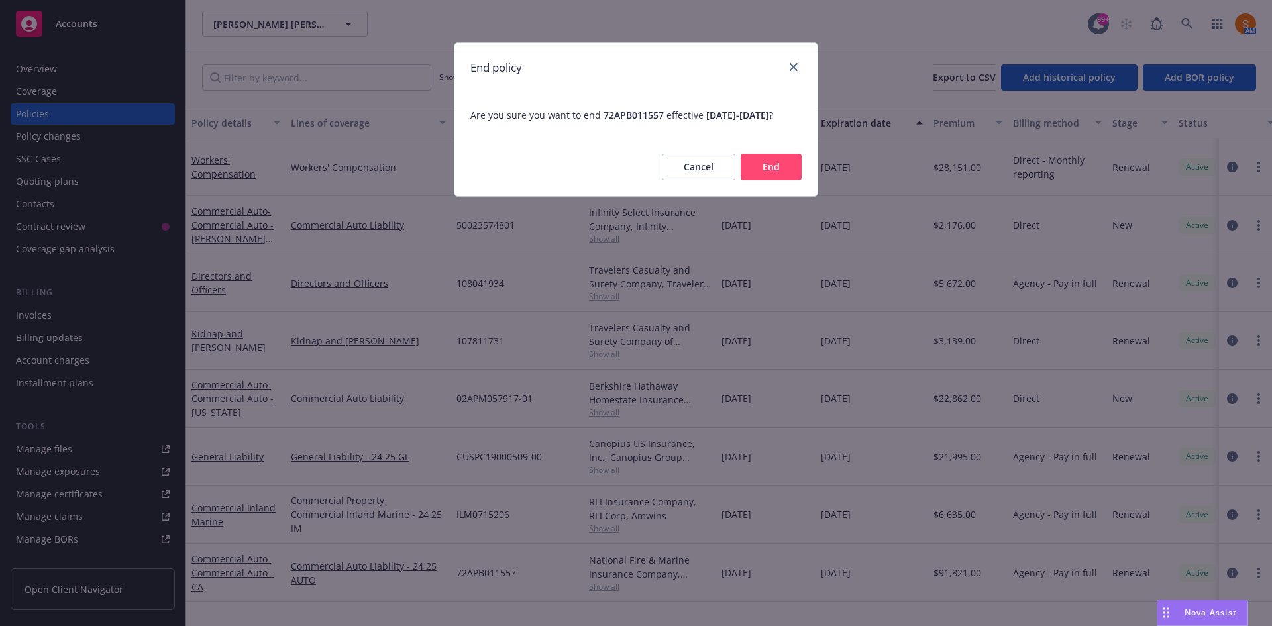
click at [784, 180] on button "End" at bounding box center [771, 167] width 61 height 27
